Goal: Information Seeking & Learning: Learn about a topic

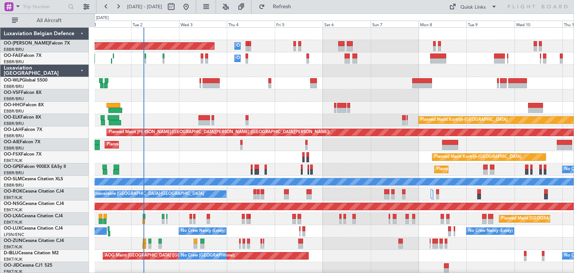
click at [300, 159] on div "Planned Maint [GEOGRAPHIC_DATA] ([GEOGRAPHIC_DATA] National) Owner [GEOGRAPHIC_…" at bounding box center [334, 157] width 479 height 259
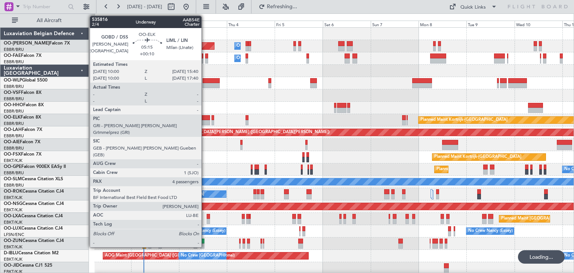
click at [205, 120] on div at bounding box center [205, 122] width 12 height 5
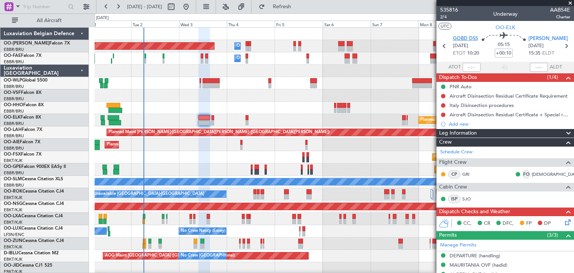
drag, startPoint x: 467, startPoint y: 38, endPoint x: 471, endPoint y: 39, distance: 3.9
click at [471, 39] on span "GOBD DSS" at bounding box center [465, 38] width 25 height 7
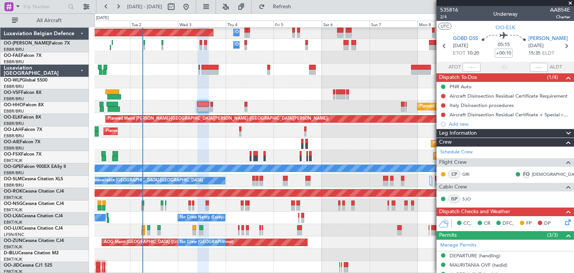
scroll to position [13, 0]
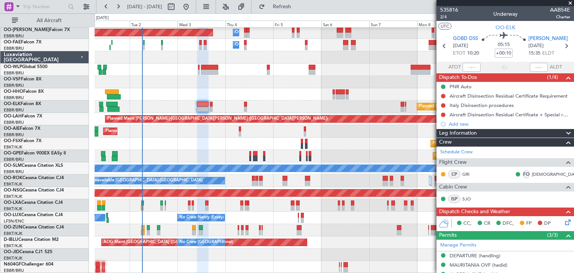
click at [319, 204] on div "Planned Maint [GEOGRAPHIC_DATA] ([GEOGRAPHIC_DATA] National) Owner [GEOGRAPHIC_…" at bounding box center [334, 143] width 479 height 259
click at [88, 158] on div "Planned Maint [GEOGRAPHIC_DATA] ([GEOGRAPHIC_DATA] National) Owner [GEOGRAPHIC_…" at bounding box center [287, 142] width 574 height 259
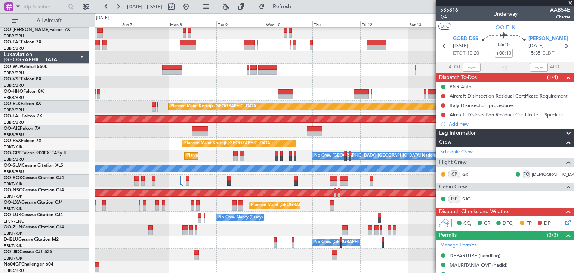
click at [64, 150] on div "Owner Melsbroek Air Base Owner [GEOGRAPHIC_DATA] Planned Maint [GEOGRAPHIC_DATA…" at bounding box center [287, 142] width 574 height 259
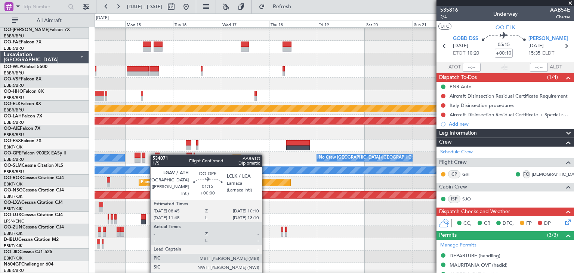
click at [134, 150] on div "Planned Maint Kortrijk-[GEOGRAPHIC_DATA] Planned [GEOGRAPHIC_DATA][PERSON_NAME]…" at bounding box center [334, 145] width 479 height 259
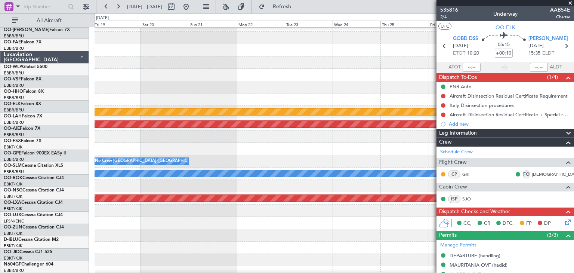
click at [80, 153] on div "Planned Maint Kortrijk-[GEOGRAPHIC_DATA] Planned [GEOGRAPHIC_DATA][PERSON_NAME]…" at bounding box center [287, 142] width 574 height 259
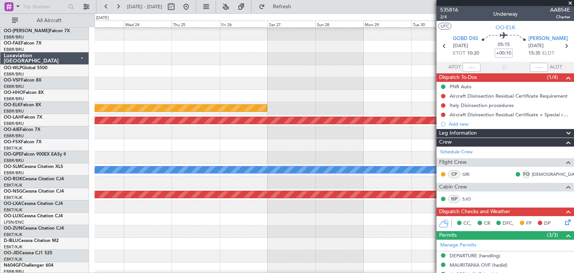
click at [87, 146] on div "Planned Maint Kortrijk-[GEOGRAPHIC_DATA] Planned [GEOGRAPHIC_DATA][PERSON_NAME]…" at bounding box center [287, 142] width 574 height 259
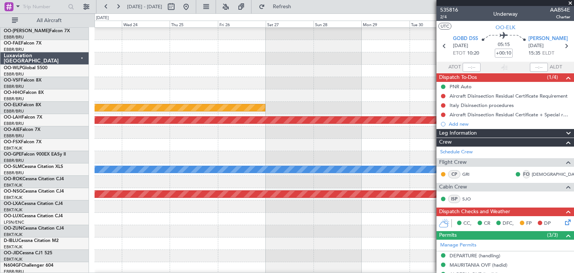
click at [67, 146] on div "Planned Maint Kortrijk-[GEOGRAPHIC_DATA] Planned [GEOGRAPHIC_DATA][PERSON_NAME]…" at bounding box center [287, 142] width 574 height 259
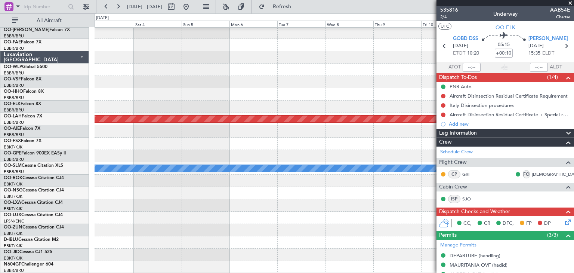
click at [40, 145] on div "Planned Maint [PERSON_NAME]-[GEOGRAPHIC_DATA][PERSON_NAME] ([GEOGRAPHIC_DATA][P…" at bounding box center [287, 142] width 574 height 259
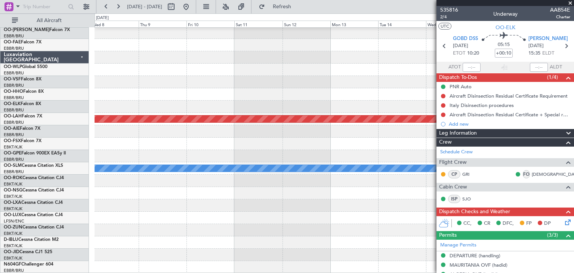
click at [95, 142] on div at bounding box center [334, 144] width 479 height 12
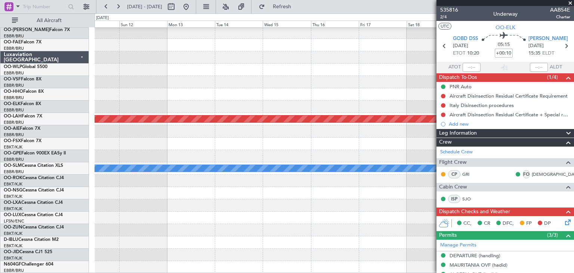
click at [42, 134] on div "Planned Maint [PERSON_NAME]-[GEOGRAPHIC_DATA][PERSON_NAME] ([GEOGRAPHIC_DATA][P…" at bounding box center [287, 142] width 574 height 259
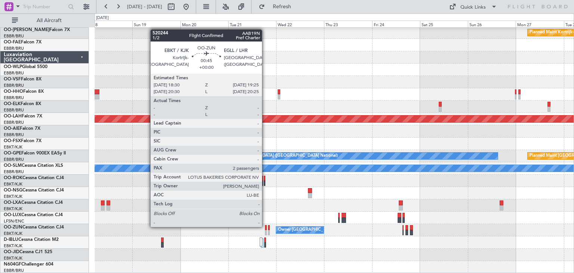
click at [265, 226] on div at bounding box center [266, 227] width 2 height 5
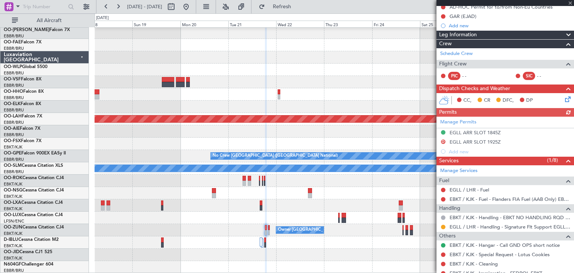
scroll to position [150, 0]
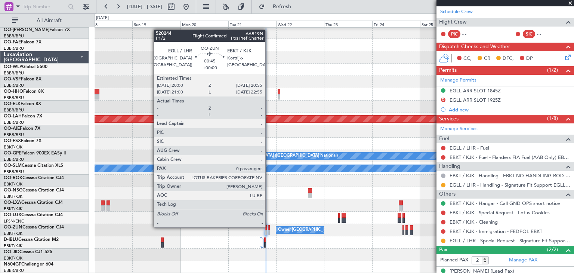
click at [269, 227] on div at bounding box center [269, 227] width 2 height 5
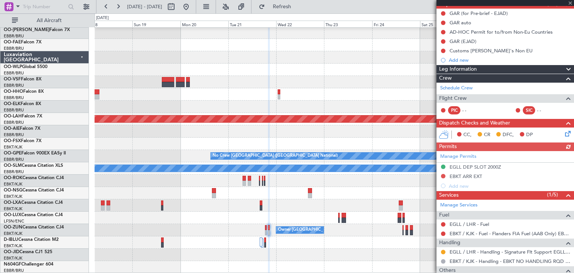
scroll to position [75, 0]
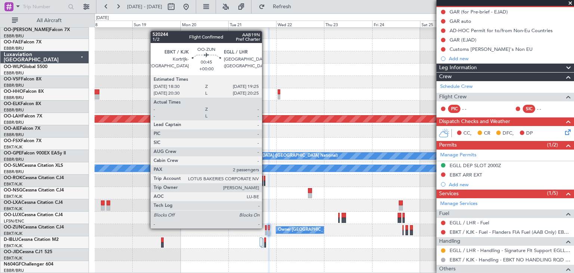
click at [265, 228] on div at bounding box center [266, 227] width 2 height 5
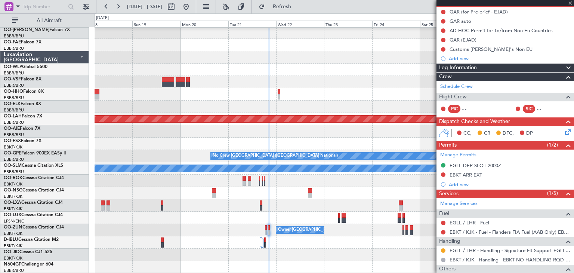
type input "2"
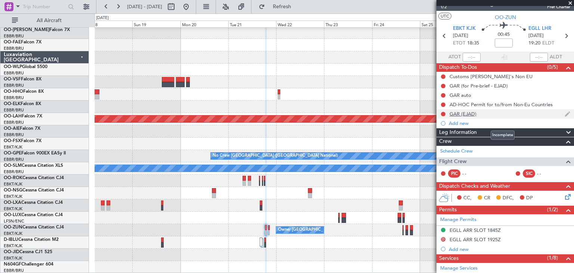
scroll to position [0, 0]
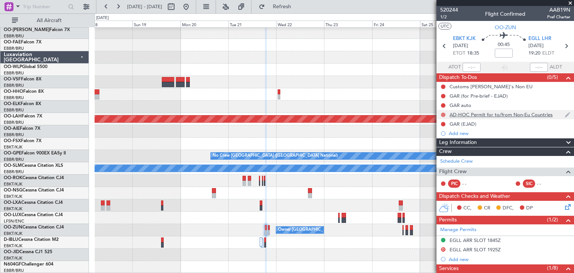
click at [444, 114] on button at bounding box center [443, 115] width 4 height 4
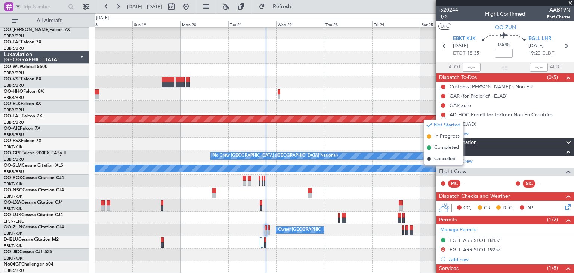
click at [386, 137] on div "Planned Maint [GEOGRAPHIC_DATA] ([GEOGRAPHIC_DATA] National)" at bounding box center [334, 131] width 479 height 12
click at [388, 134] on div "Planned Maint [GEOGRAPHIC_DATA] ([GEOGRAPHIC_DATA] National)" at bounding box center [334, 131] width 479 height 12
click at [192, 9] on button at bounding box center [186, 7] width 12 height 12
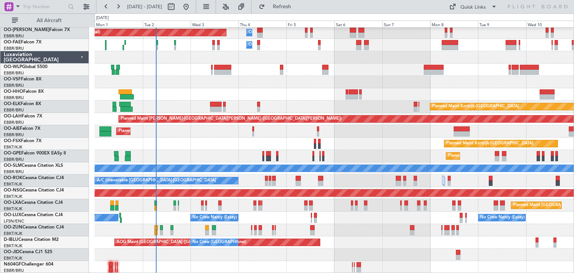
click at [203, 128] on div "Planned Maint [GEOGRAPHIC_DATA] ([GEOGRAPHIC_DATA] National) Owner [GEOGRAPHIC_…" at bounding box center [334, 143] width 479 height 259
click at [203, 128] on div "Planned Maint [GEOGRAPHIC_DATA] ([GEOGRAPHIC_DATA])" at bounding box center [334, 131] width 479 height 12
click at [494, 232] on div at bounding box center [334, 230] width 479 height 12
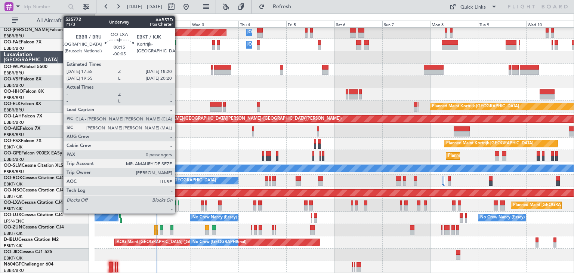
click at [178, 204] on div at bounding box center [178, 202] width 1 height 5
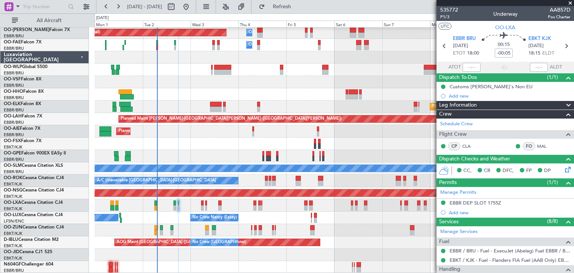
click at [571, 4] on span at bounding box center [570, 3] width 7 height 7
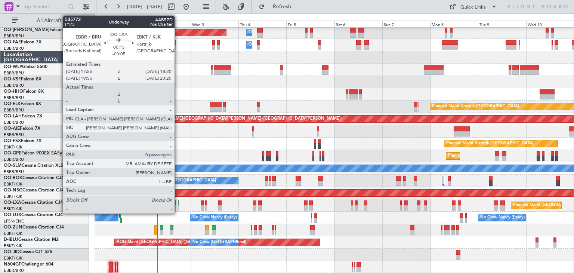
click at [178, 203] on div at bounding box center [178, 202] width 1 height 5
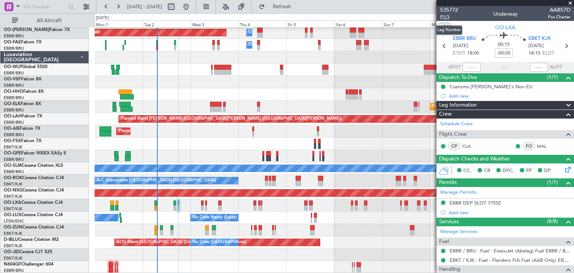
click at [447, 17] on span "P1/3" at bounding box center [449, 17] width 18 height 6
